Goal: Transaction & Acquisition: Book appointment/travel/reservation

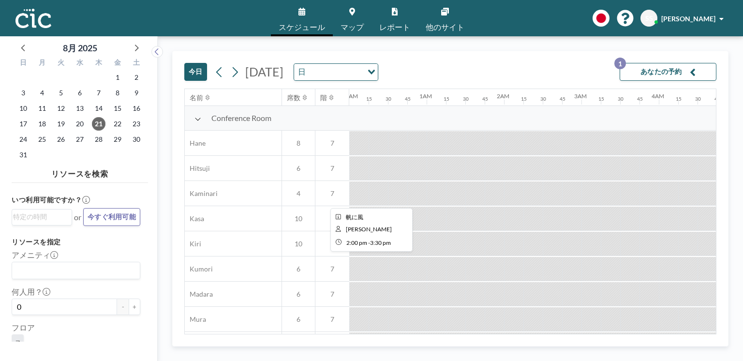
scroll to position [0, 1123]
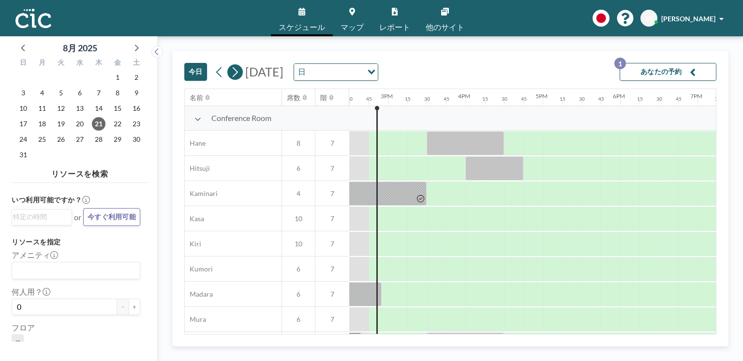
click at [235, 69] on icon at bounding box center [234, 72] width 9 height 15
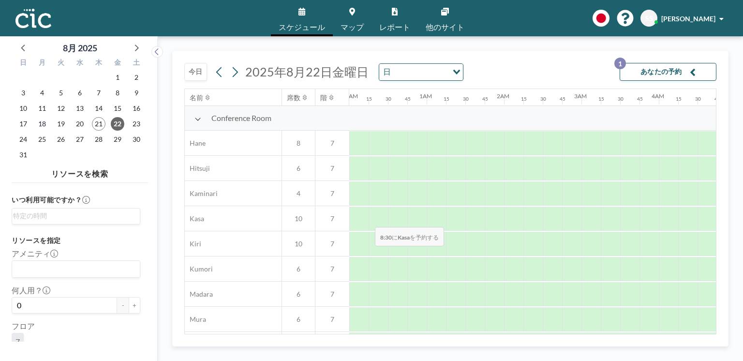
scroll to position [0, 658]
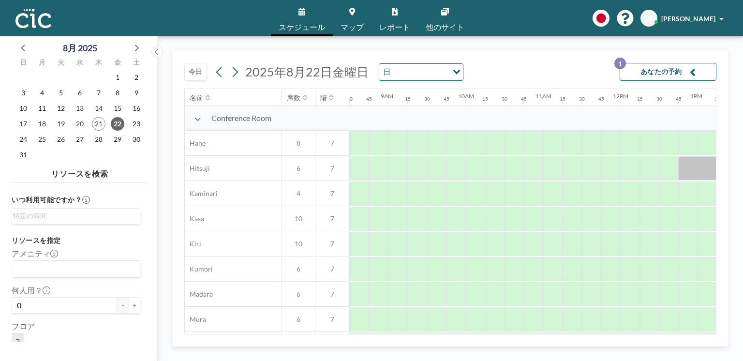
click at [351, 10] on icon at bounding box center [352, 12] width 6 height 8
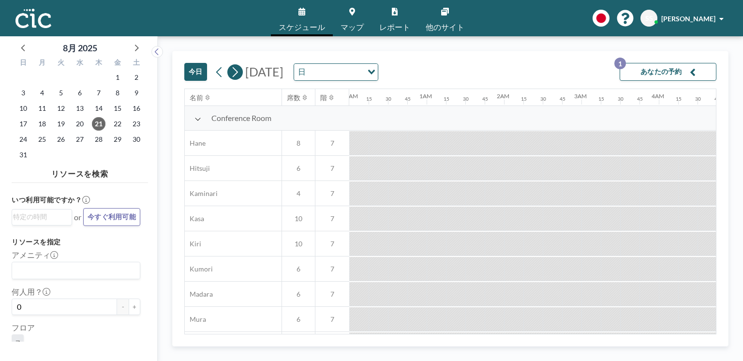
click at [236, 69] on icon at bounding box center [234, 72] width 9 height 15
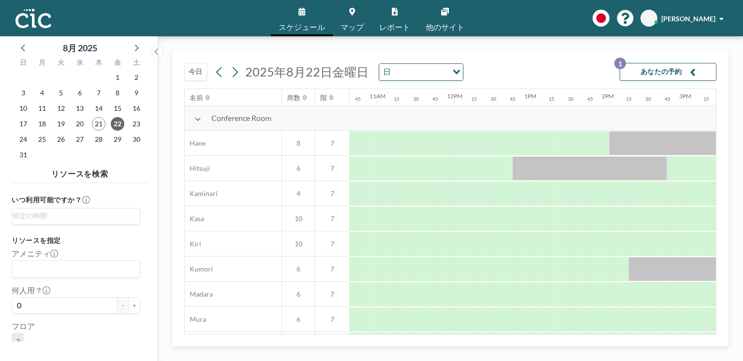
scroll to position [0, 857]
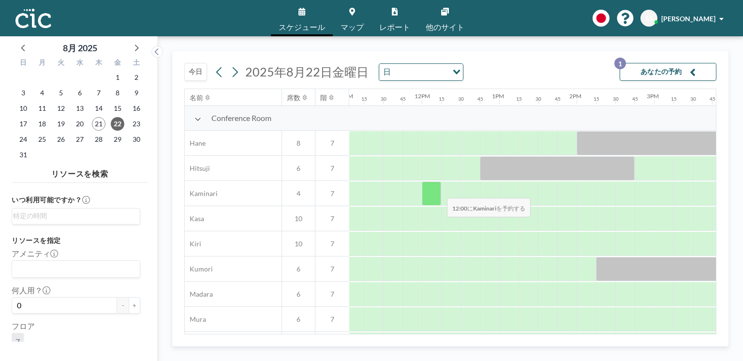
click at [439, 192] on div at bounding box center [431, 194] width 19 height 24
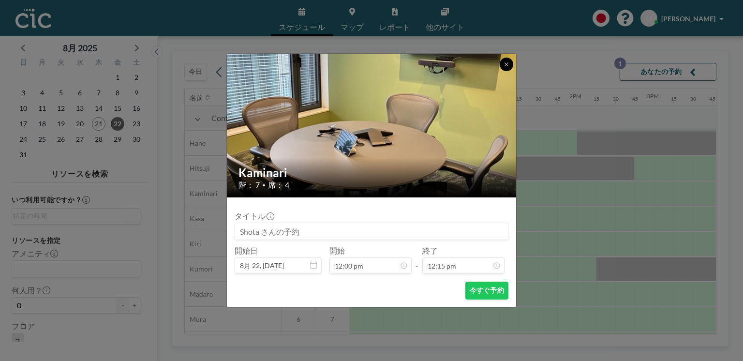
click at [506, 63] on icon at bounding box center [507, 64] width 6 height 6
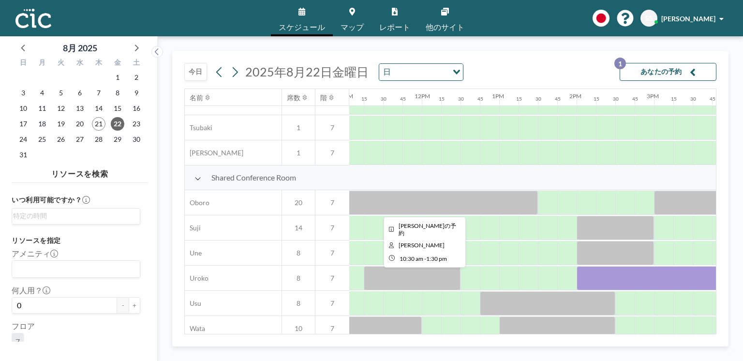
scroll to position [681, 857]
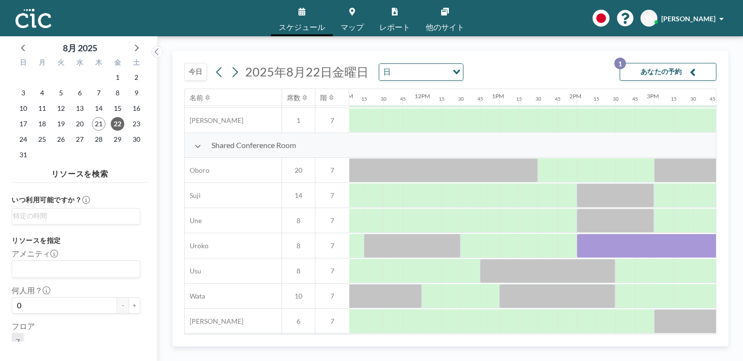
click at [353, 12] on icon at bounding box center [352, 12] width 6 height 8
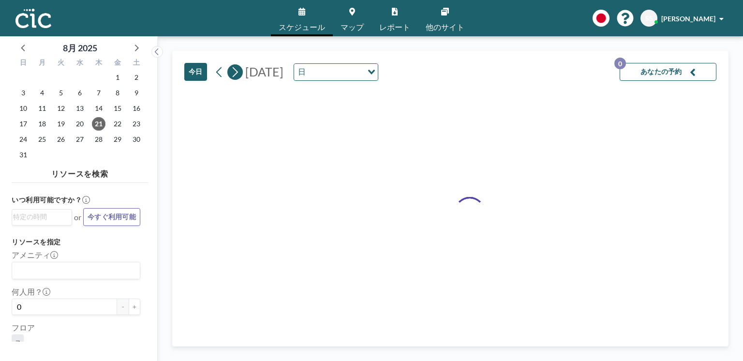
click at [228, 72] on button at bounding box center [234, 71] width 15 height 15
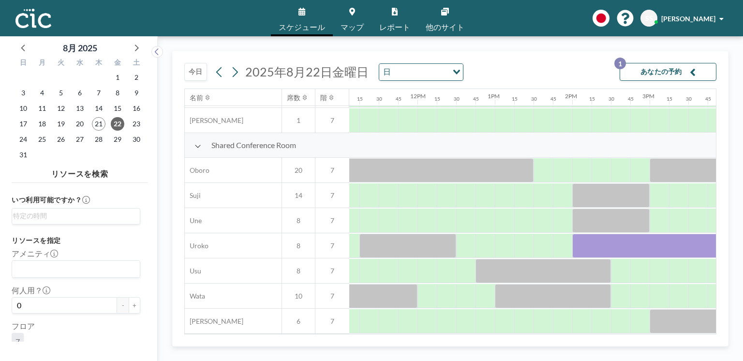
scroll to position [681, 836]
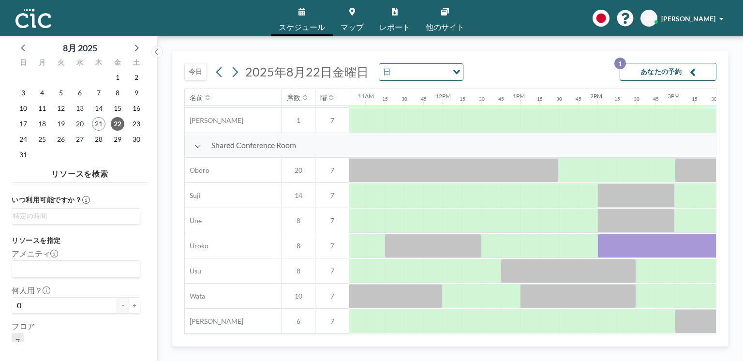
click at [354, 14] on icon at bounding box center [352, 12] width 6 height 8
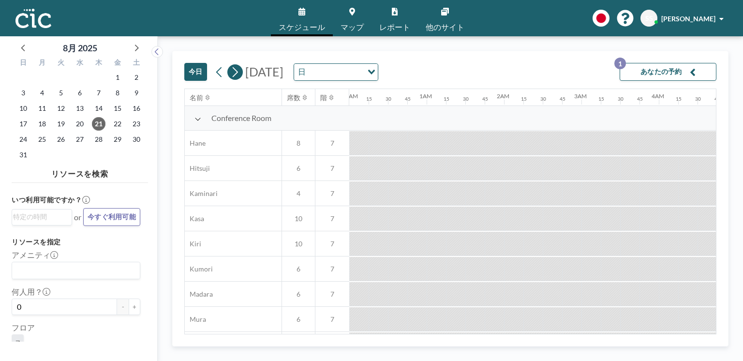
scroll to position [0, 1123]
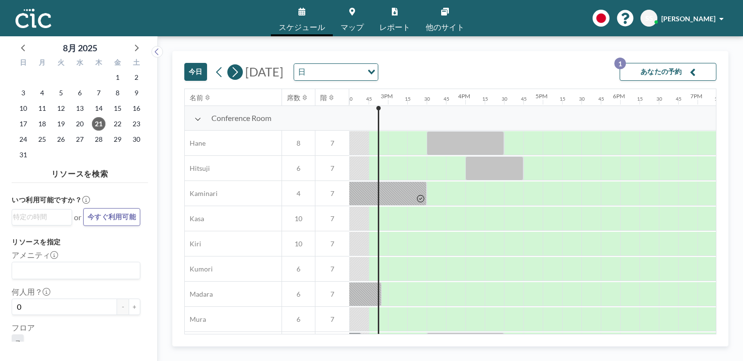
click at [234, 76] on icon at bounding box center [235, 72] width 5 height 10
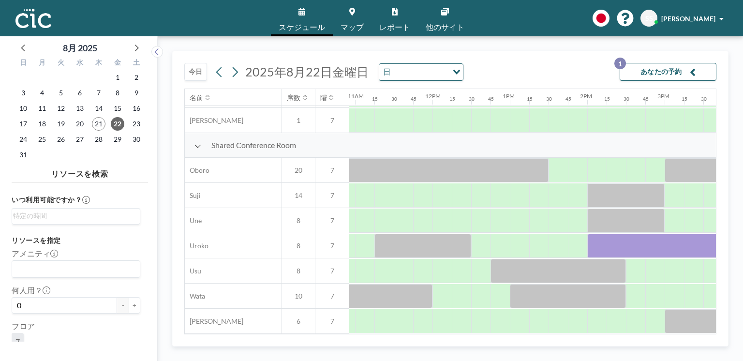
scroll to position [681, 843]
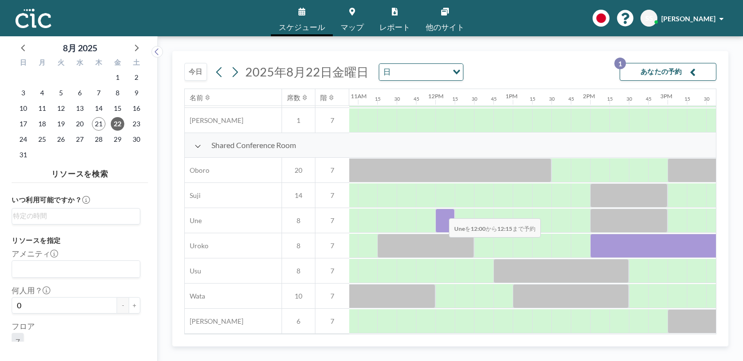
click at [441, 212] on div at bounding box center [445, 221] width 19 height 24
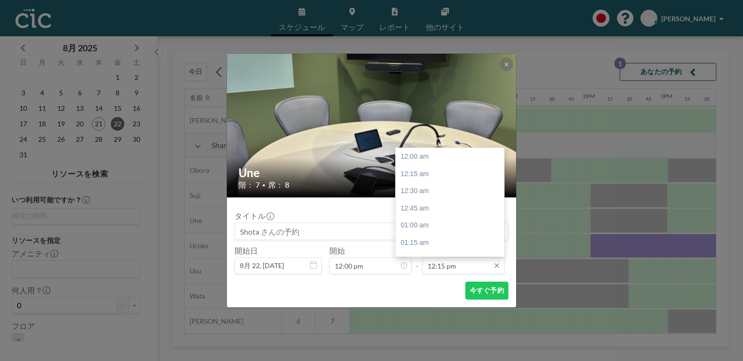
scroll to position [844, 0]
click at [429, 212] on div "01:00 pm" at bounding box center [451, 208] width 111 height 17
type input "01:00 pm"
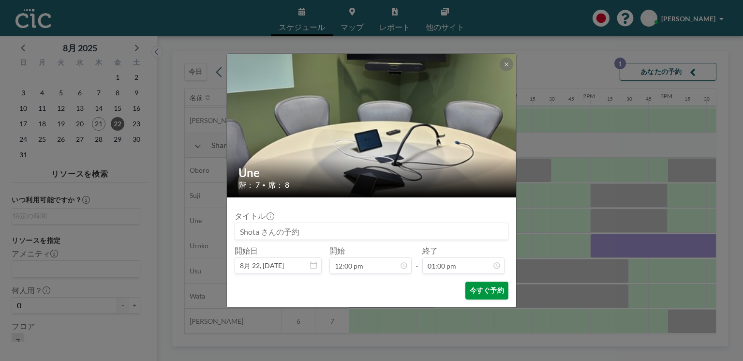
scroll to position [895, 0]
click at [482, 290] on button "今すぐ予約" at bounding box center [487, 291] width 43 height 18
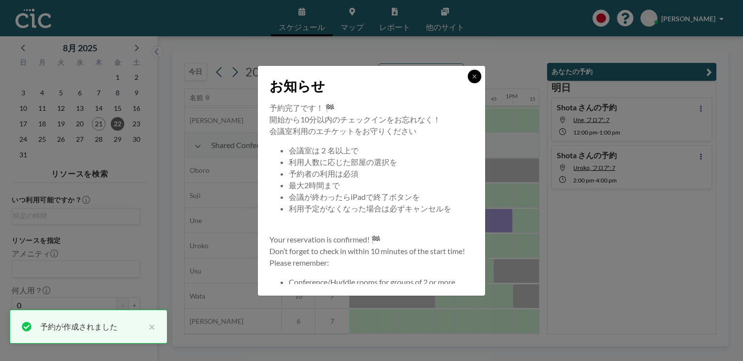
click at [480, 76] on button at bounding box center [475, 77] width 14 height 14
